Goal: Information Seeking & Learning: Learn about a topic

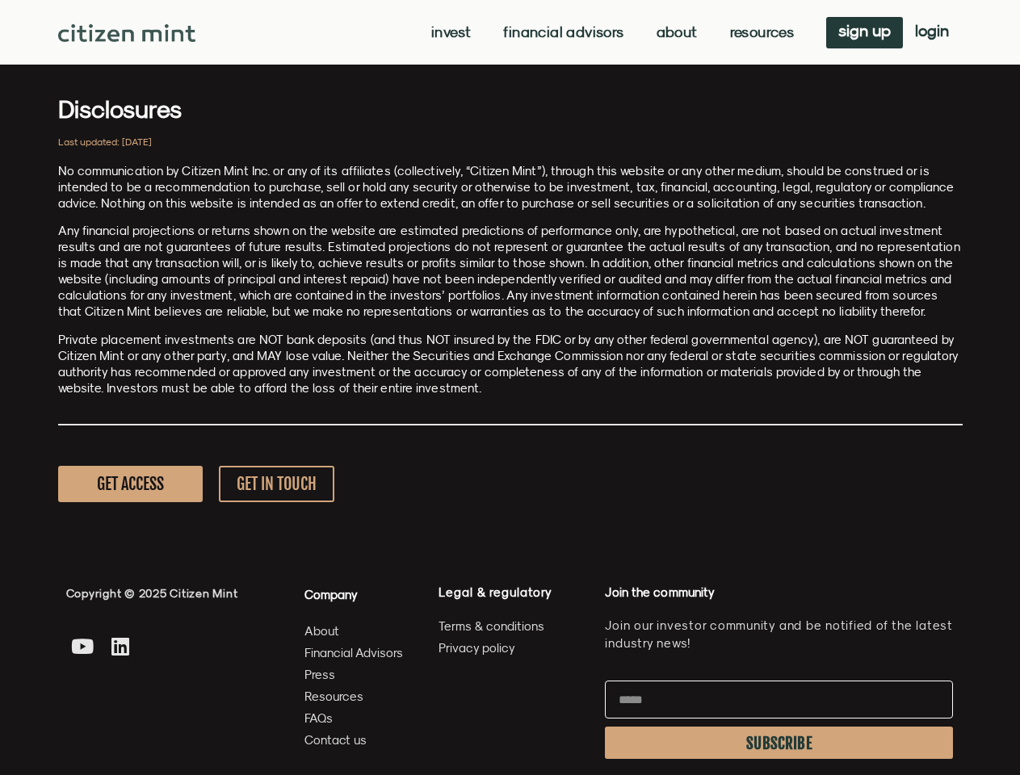
click at [510, 388] on p "Private placement investments are NOT bank deposits (and thus NOT insured by th…" at bounding box center [510, 364] width 904 height 65
click at [449, 32] on link "Invest" at bounding box center [451, 32] width 40 height 16
click at [760, 32] on link "Resources" at bounding box center [762, 32] width 65 height 16
click at [778, 743] on span "SUBSCRIBE" at bounding box center [779, 743] width 66 height 13
